Goal: Transaction & Acquisition: Book appointment/travel/reservation

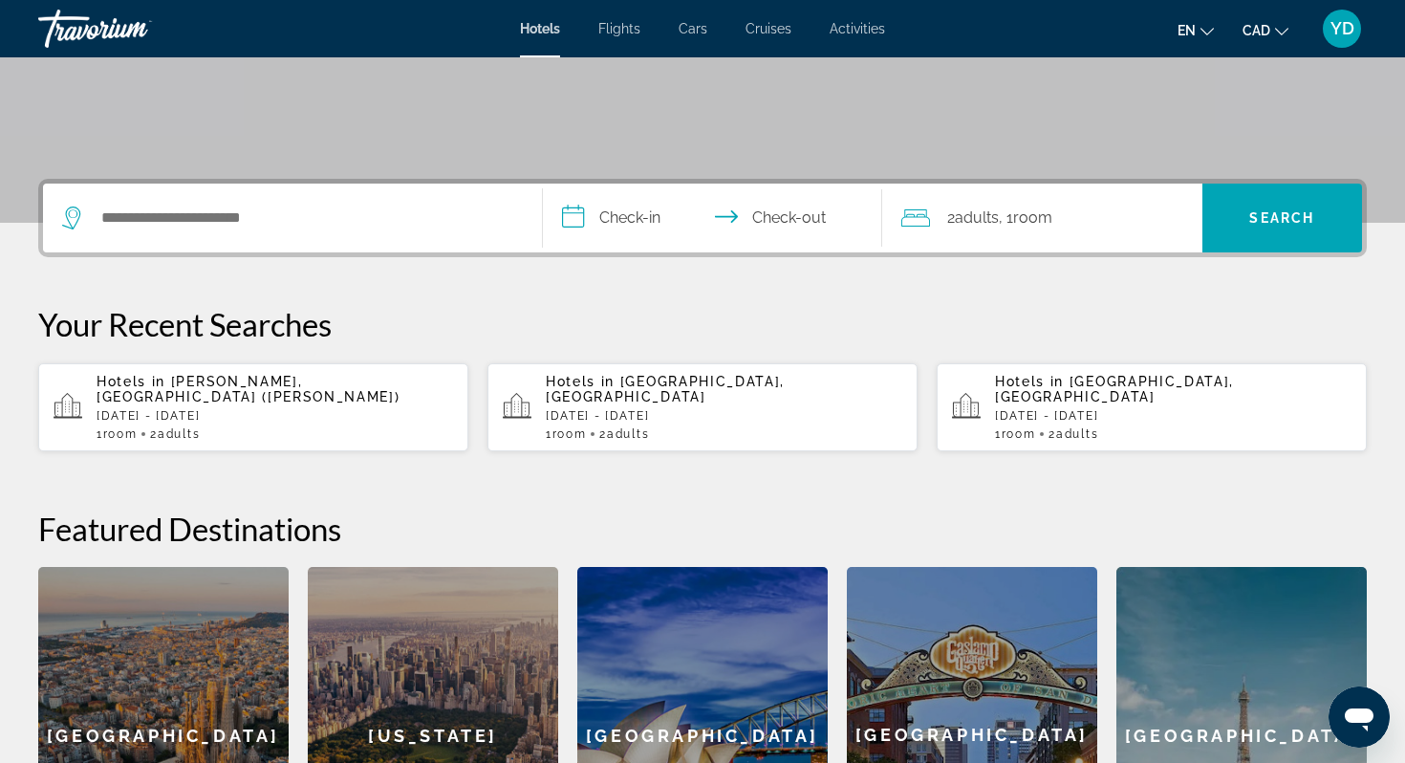
scroll to position [388, 0]
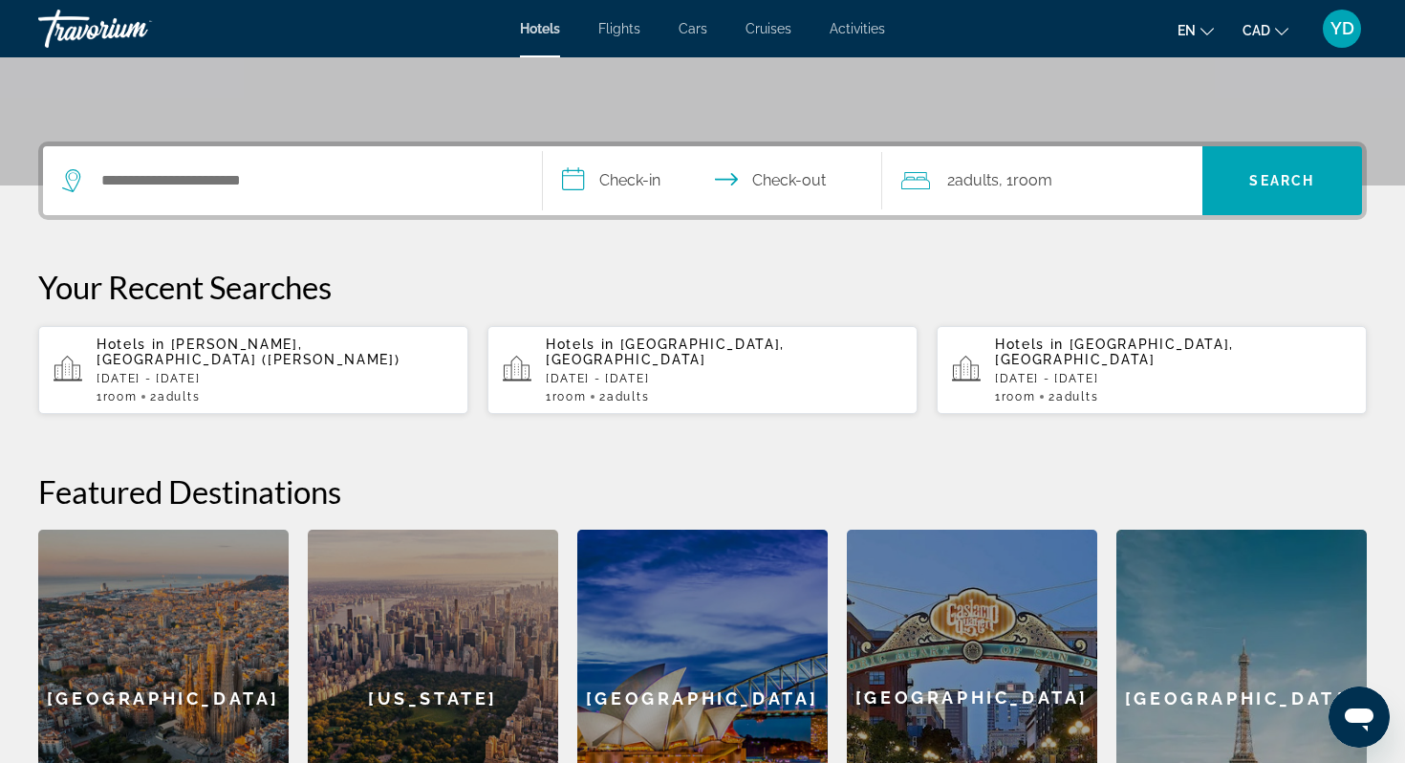
click at [650, 372] on p "[DATE] - [DATE]" at bounding box center [724, 378] width 356 height 13
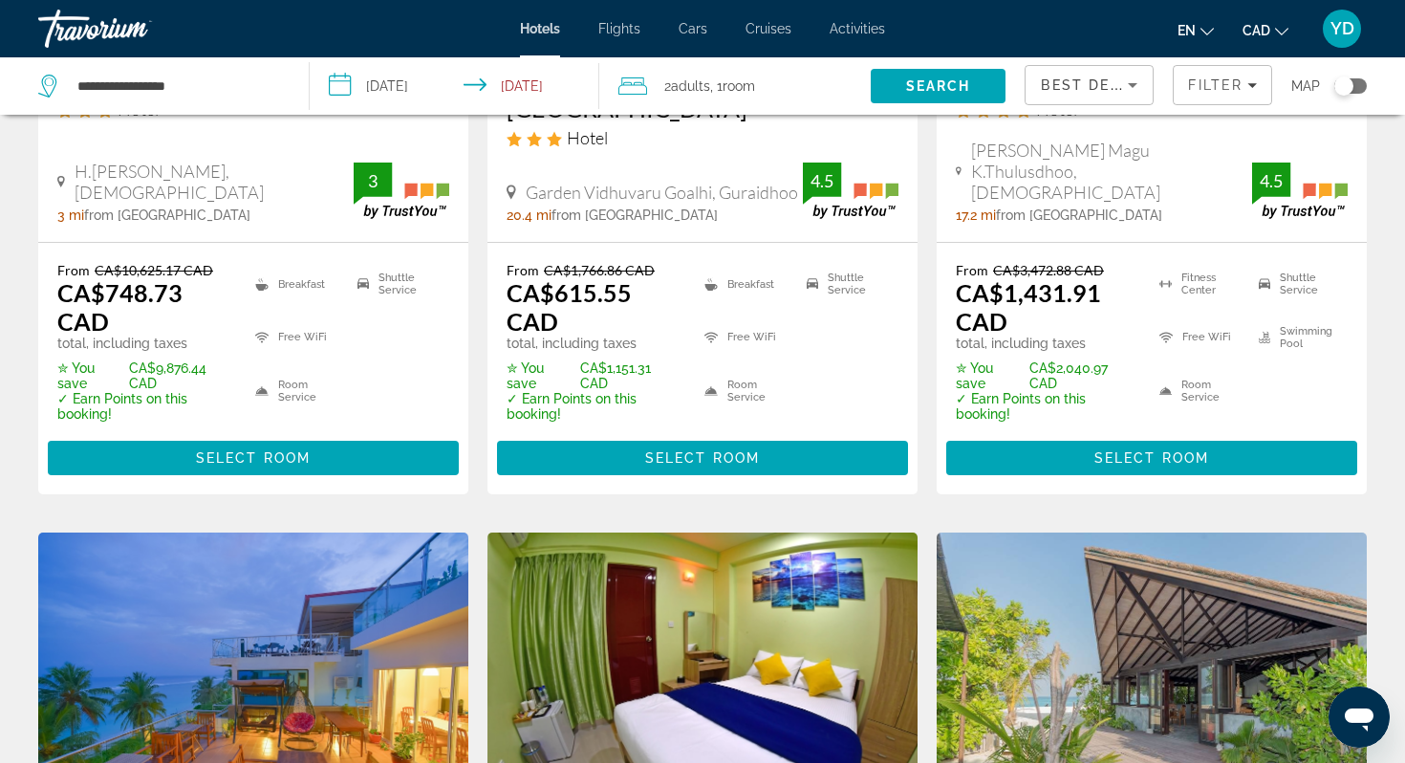
scroll to position [471, 0]
